Goal: Navigation & Orientation: Find specific page/section

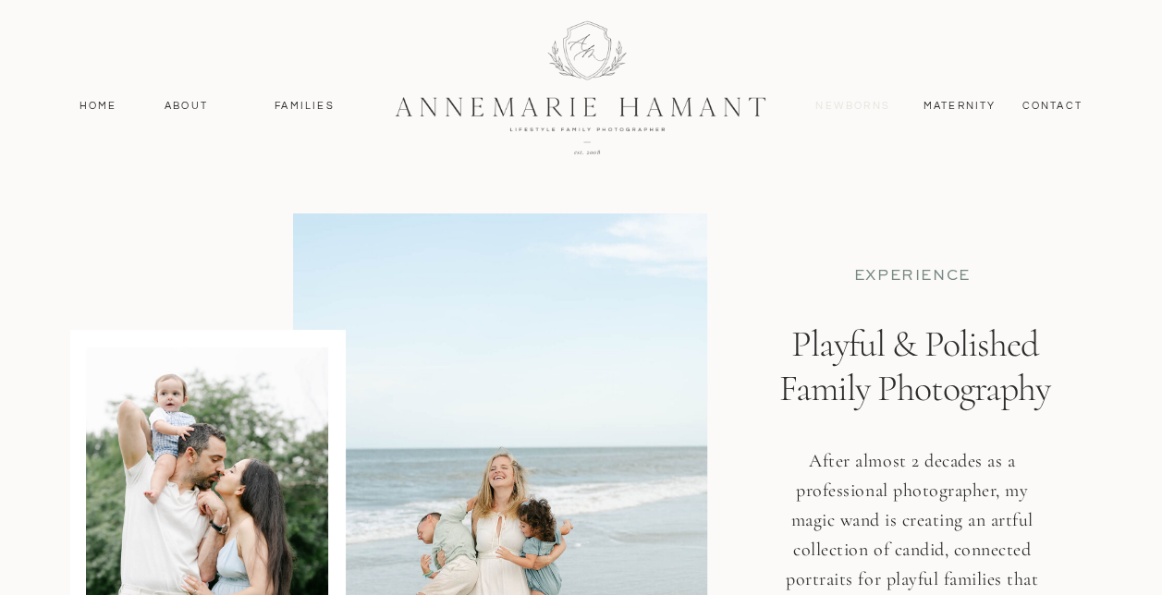
click at [862, 102] on nav "Newborns" at bounding box center [853, 106] width 89 height 17
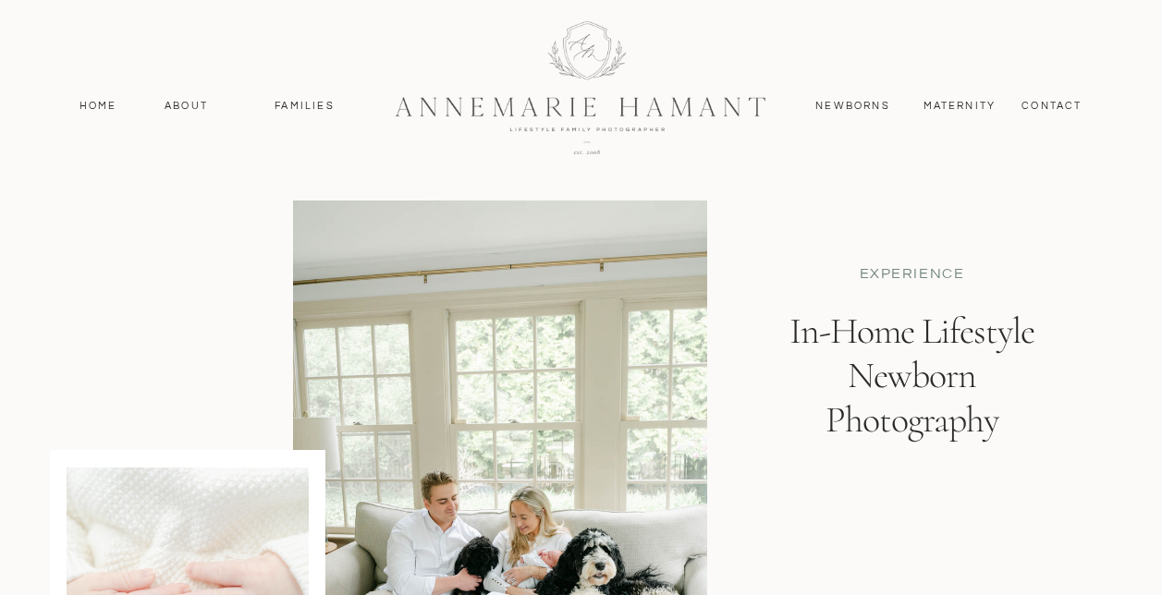
click at [967, 104] on nav "MAternity" at bounding box center [958, 106] width 71 height 17
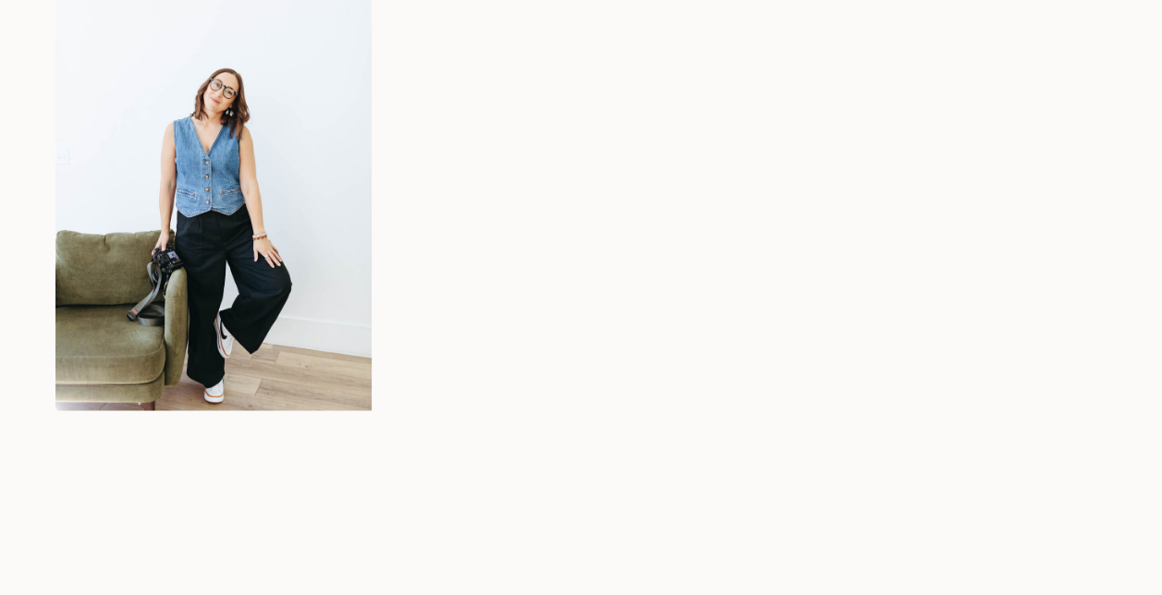
scroll to position [15571, 0]
